Goal: Information Seeking & Learning: Check status

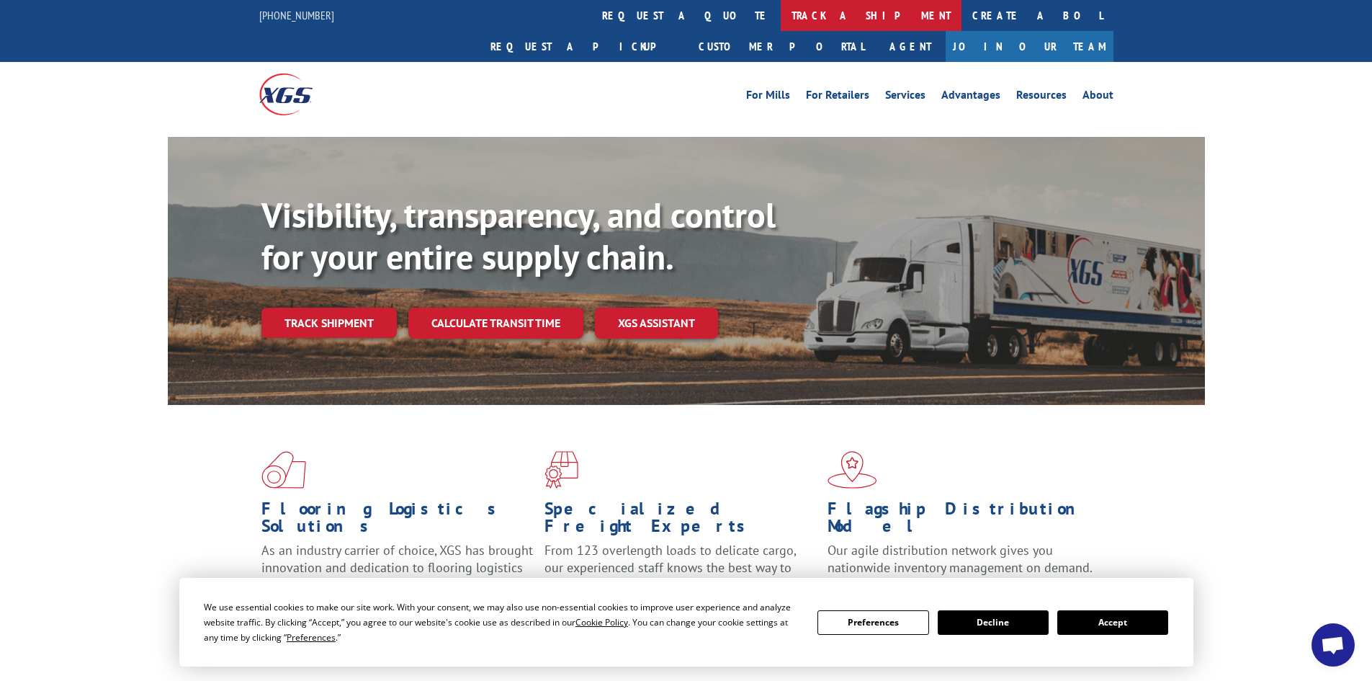
click at [781, 19] on link "track a shipment" at bounding box center [871, 15] width 181 height 31
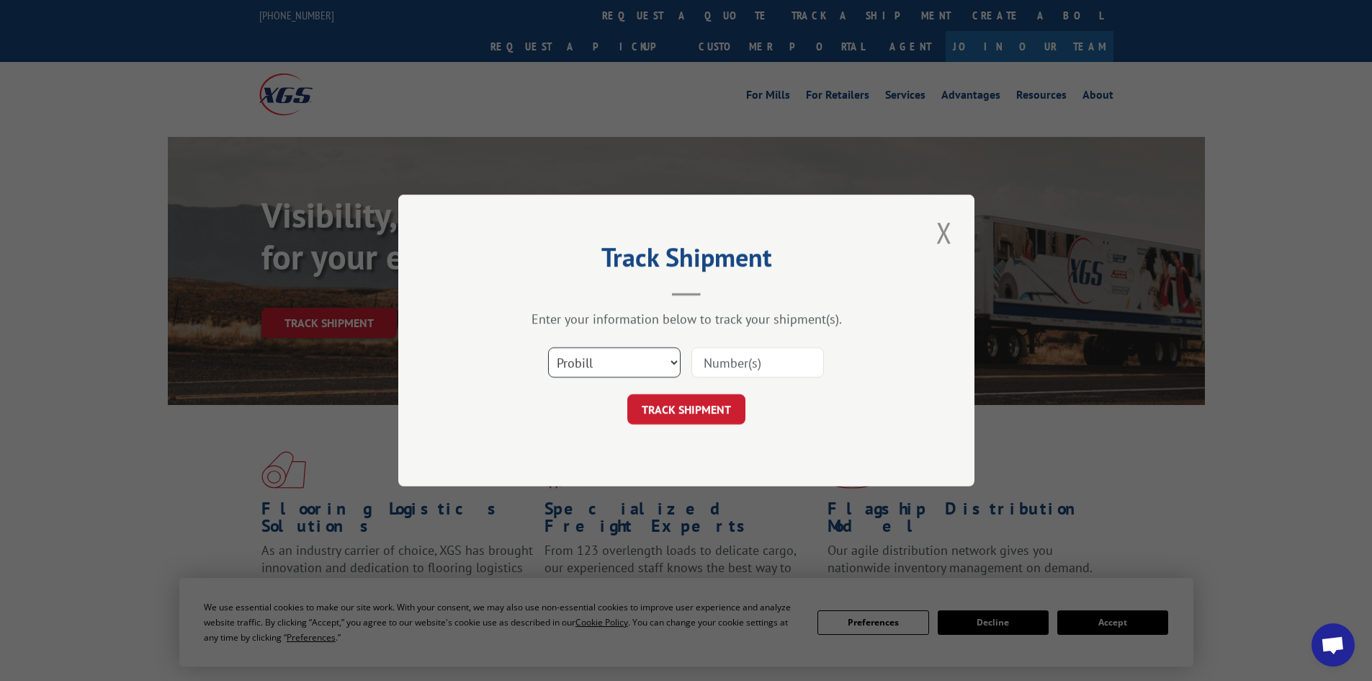
click at [587, 357] on select "Select category... Probill BOL PO" at bounding box center [614, 362] width 133 height 30
select select "bol"
click at [548, 347] on select "Select category... Probill BOL PO" at bounding box center [614, 362] width 133 height 30
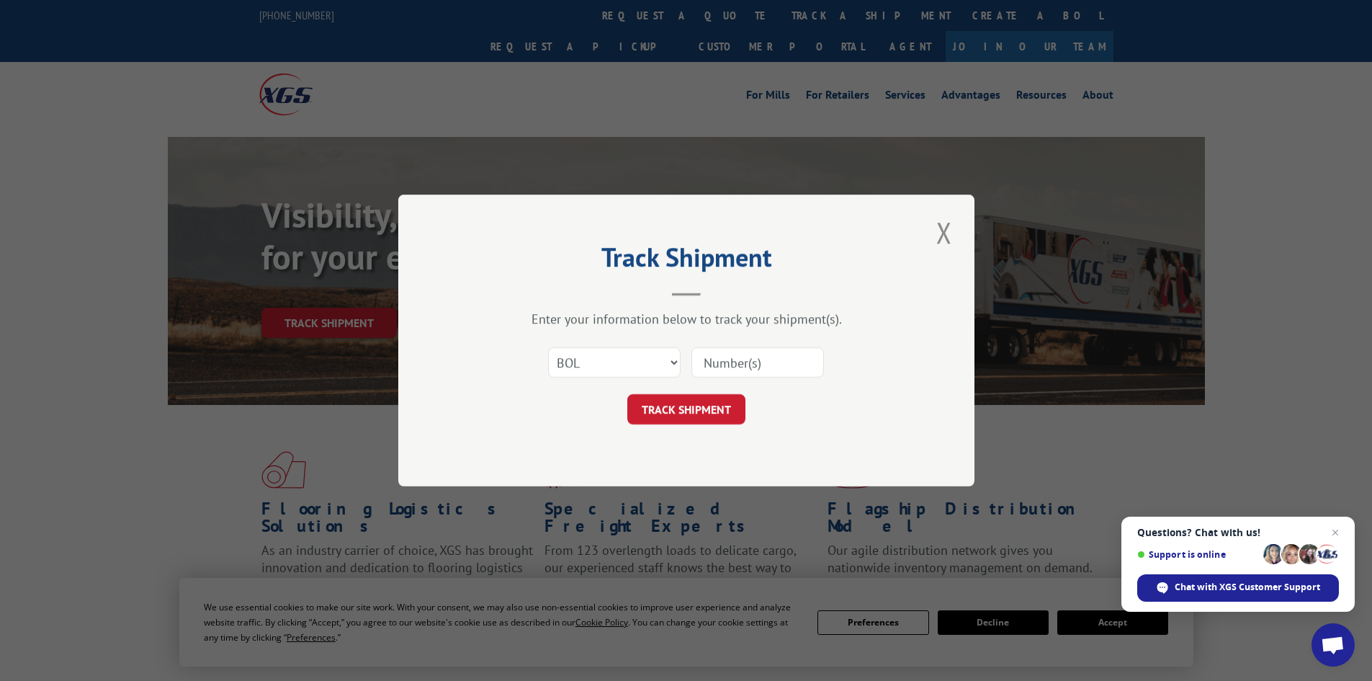
click at [712, 370] on input at bounding box center [758, 362] width 133 height 30
paste input "5951706"
type input "5951706"
click at [721, 410] on button "TRACK SHIPMENT" at bounding box center [686, 409] width 118 height 30
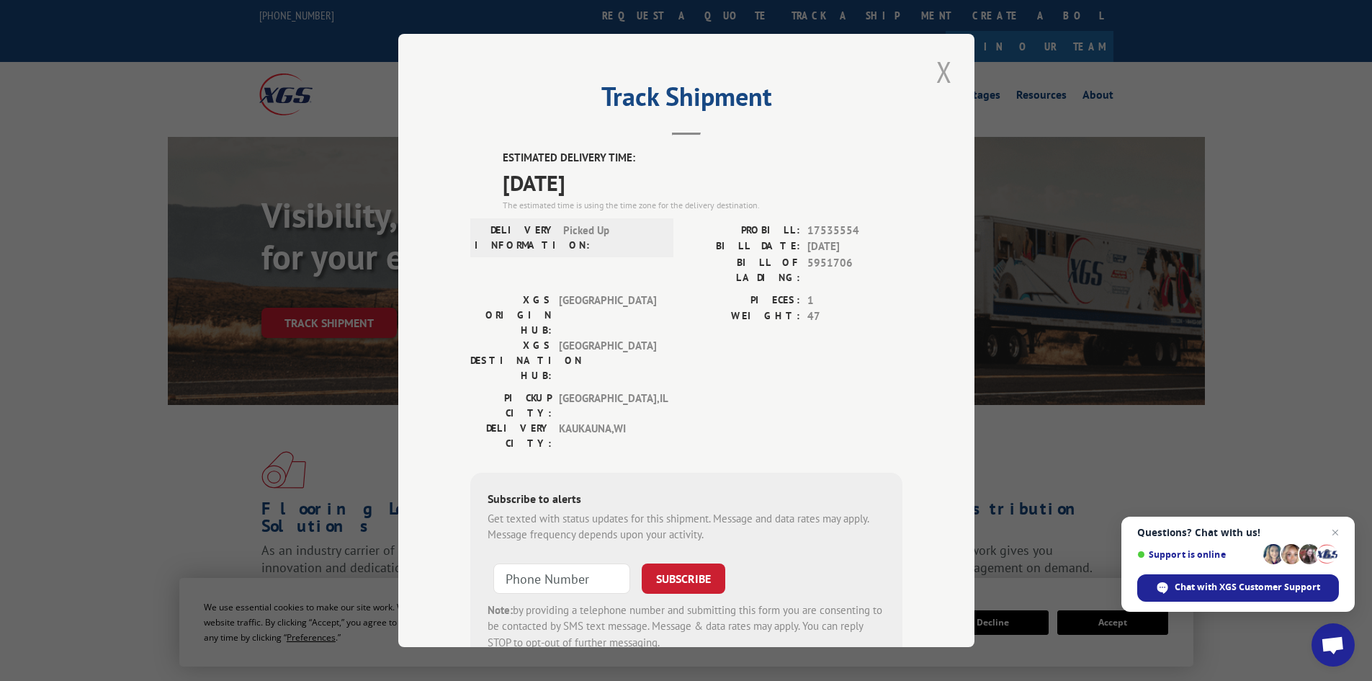
click at [934, 73] on button "Close modal" at bounding box center [944, 72] width 24 height 40
